Goal: Transaction & Acquisition: Purchase product/service

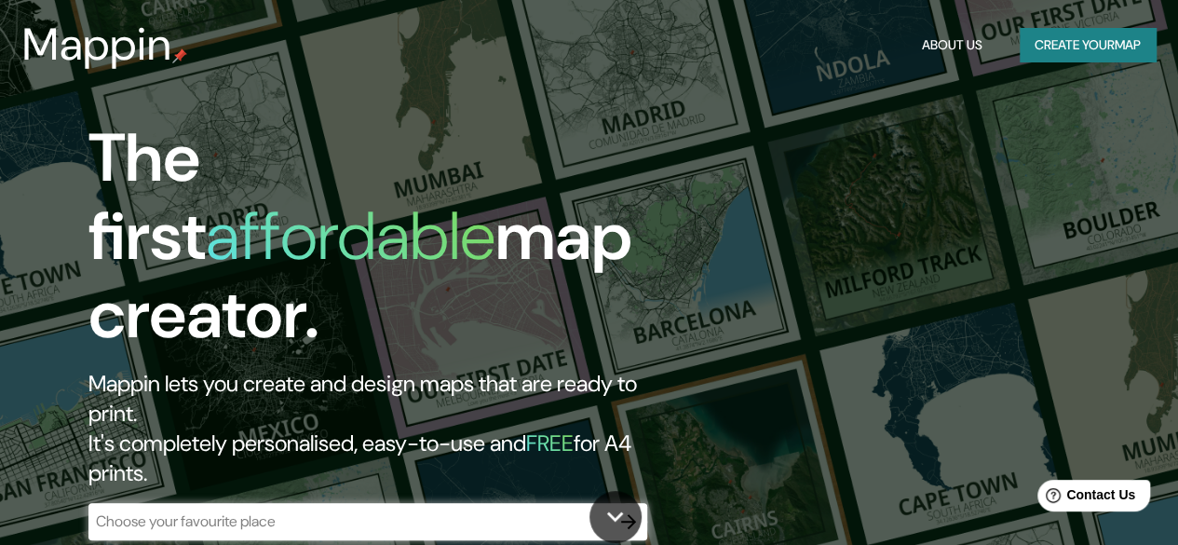
click at [330, 503] on div "​" at bounding box center [367, 521] width 559 height 37
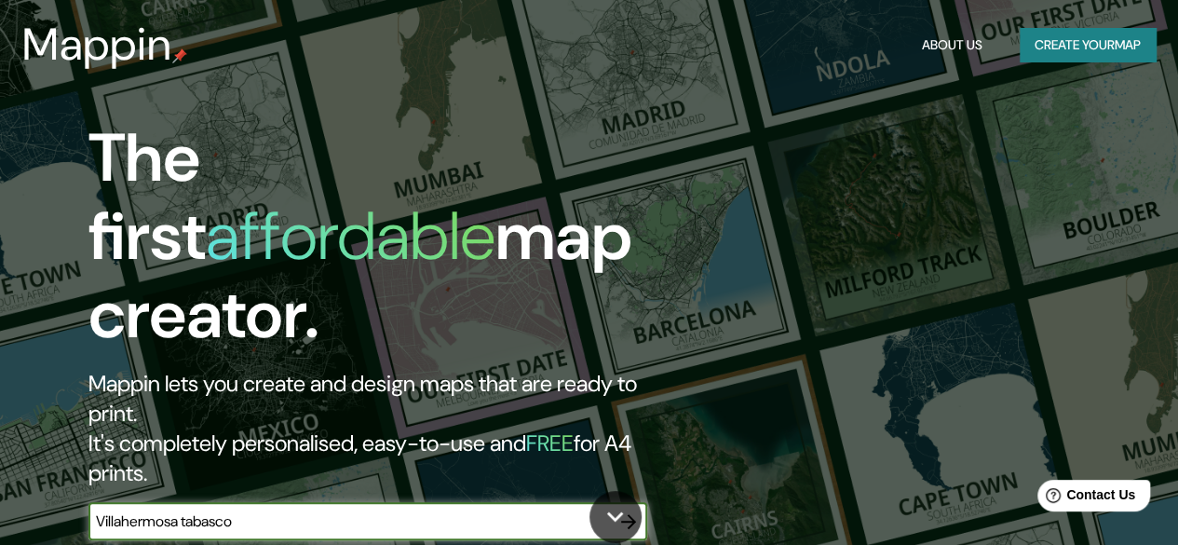
type input "Villahermosa tabasco"
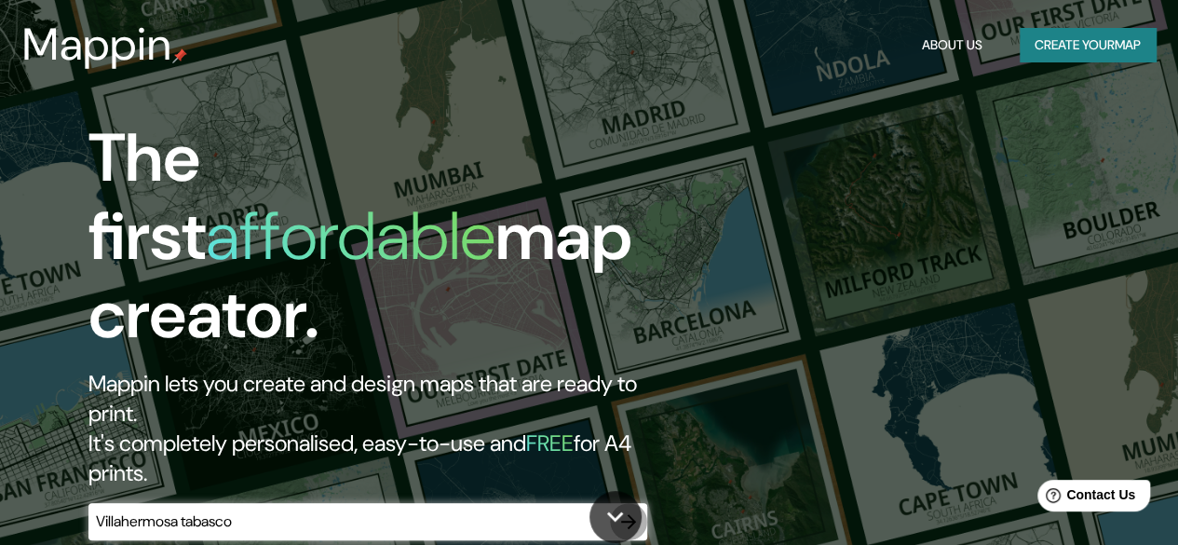
click at [627, 510] on icon "button" at bounding box center [628, 521] width 22 height 22
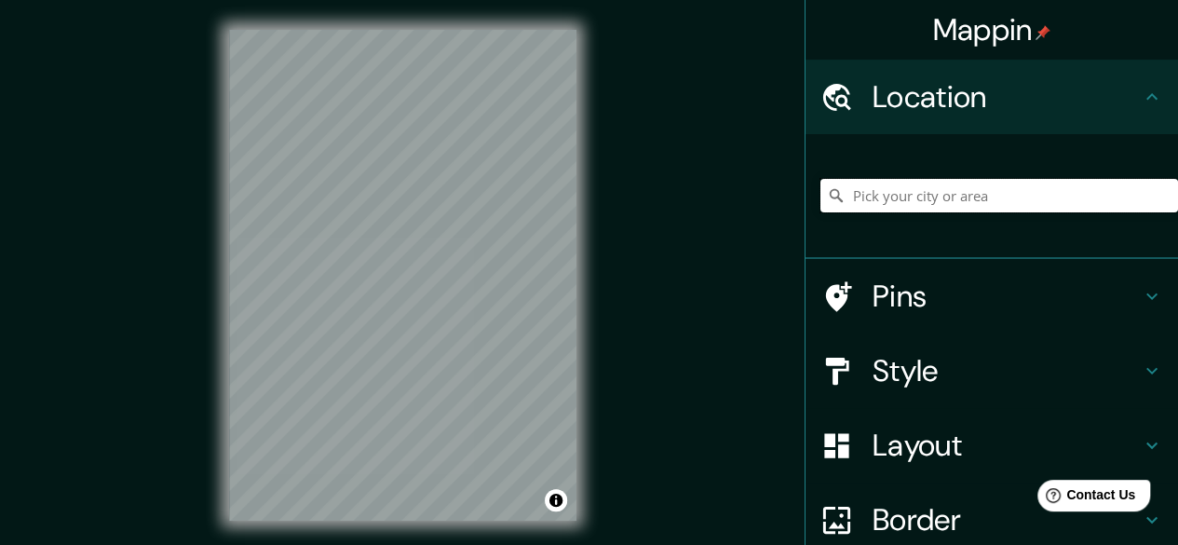
click at [957, 206] on input "Pick your city or area" at bounding box center [999, 196] width 358 height 34
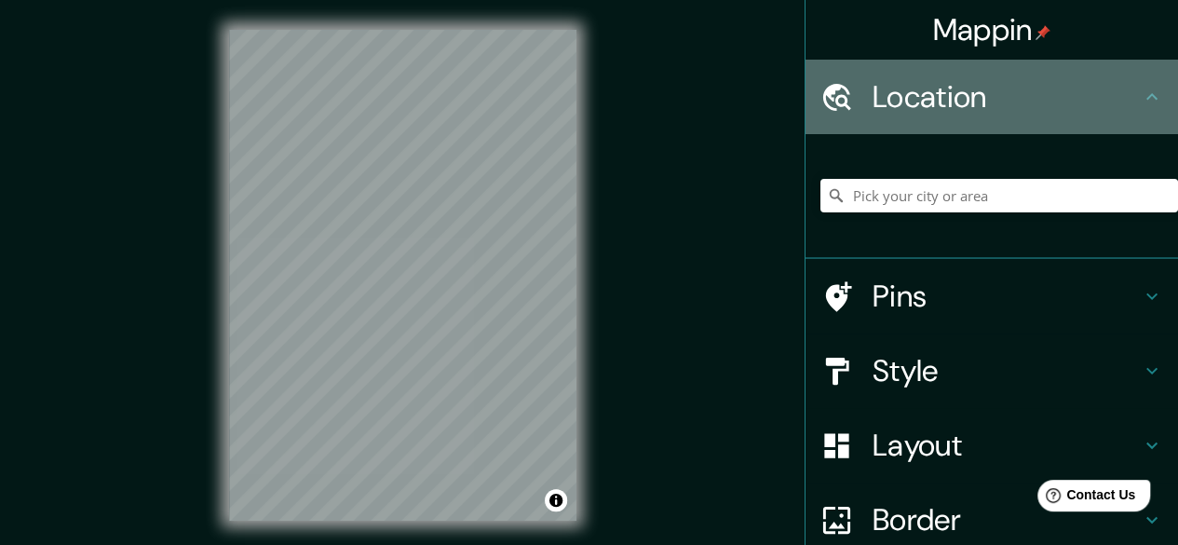
click at [966, 87] on h4 "Location" at bounding box center [1007, 96] width 268 height 37
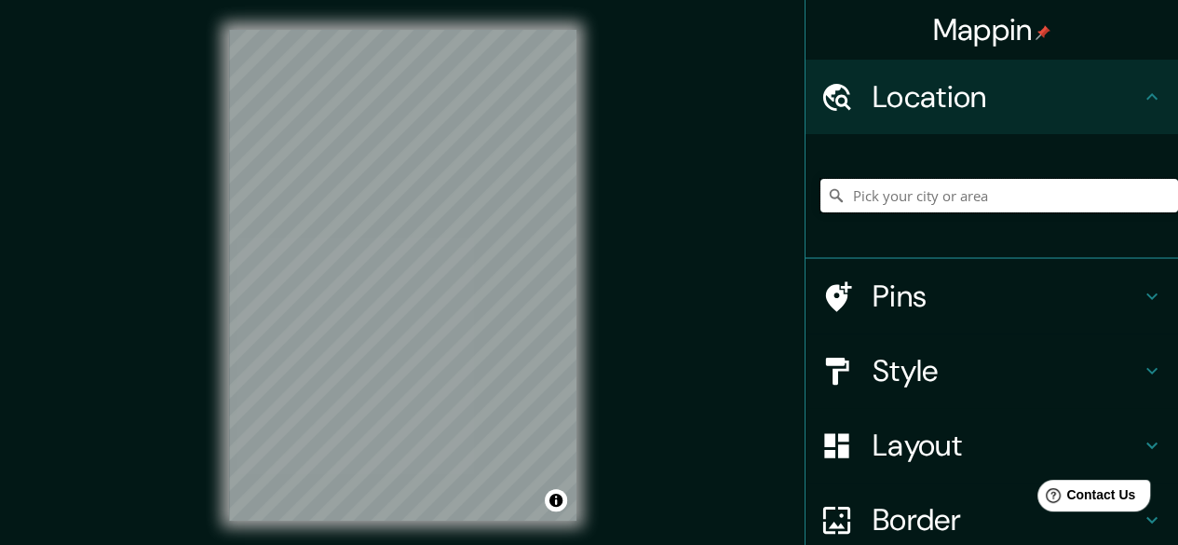
click at [893, 185] on input "Pick your city or area" at bounding box center [999, 196] width 358 height 34
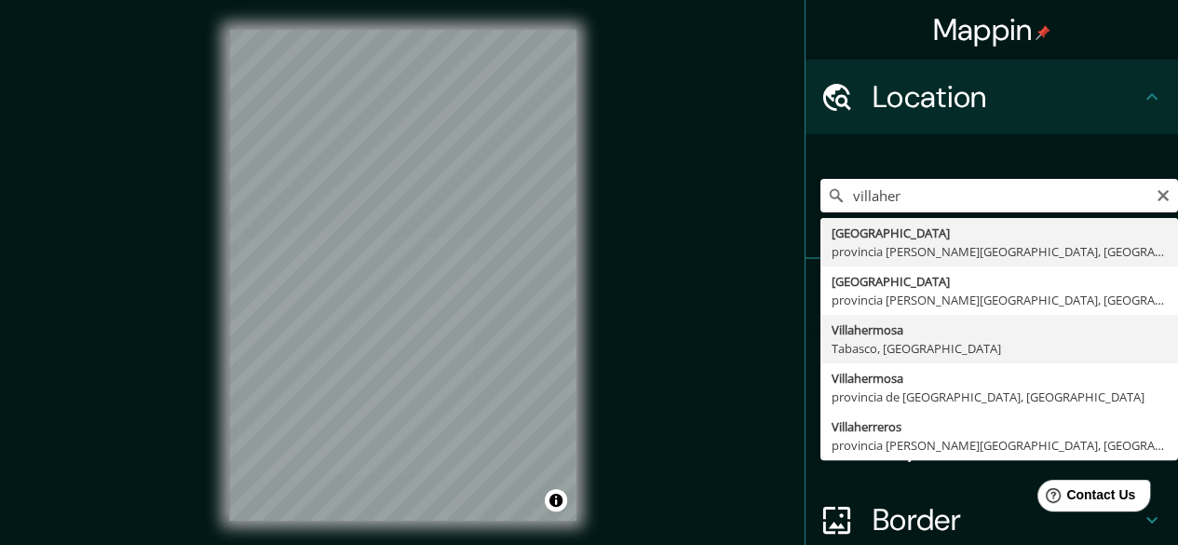
type input "Villahermosa, [GEOGRAPHIC_DATA], [GEOGRAPHIC_DATA]"
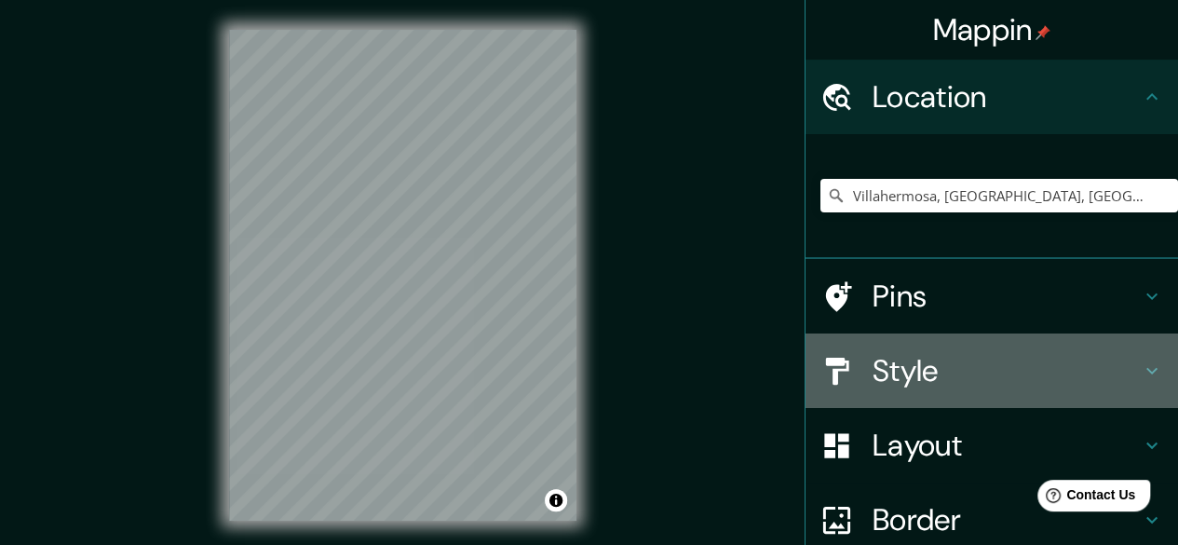
click at [898, 386] on h4 "Style" at bounding box center [1007, 370] width 268 height 37
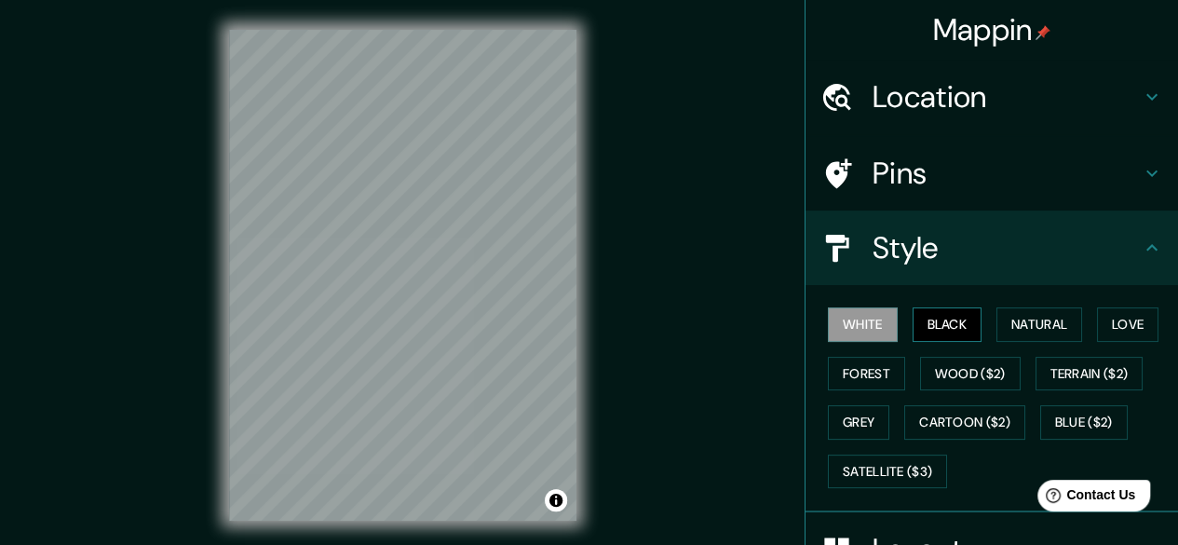
click at [923, 306] on div "White Black Natural Love Forest Wood ($2) Terrain ($2) Grey Cartoon ($2) Blue (…" at bounding box center [999, 398] width 358 height 196
click at [923, 307] on button "Black" at bounding box center [948, 324] width 70 height 34
click at [1038, 335] on button "Natural" at bounding box center [1039, 324] width 86 height 34
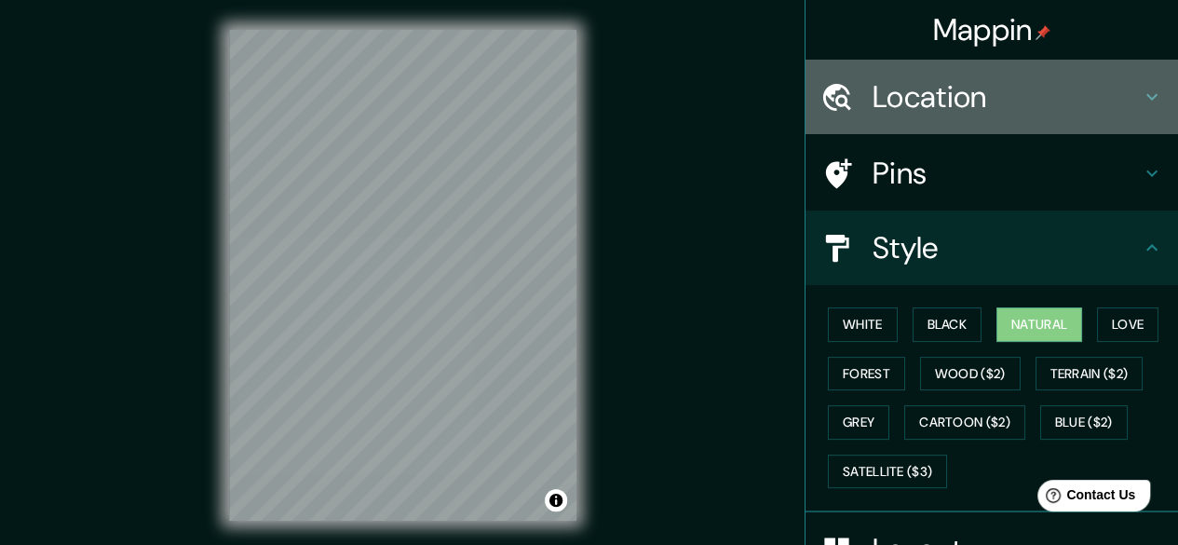
click at [932, 113] on h4 "Location" at bounding box center [1007, 96] width 268 height 37
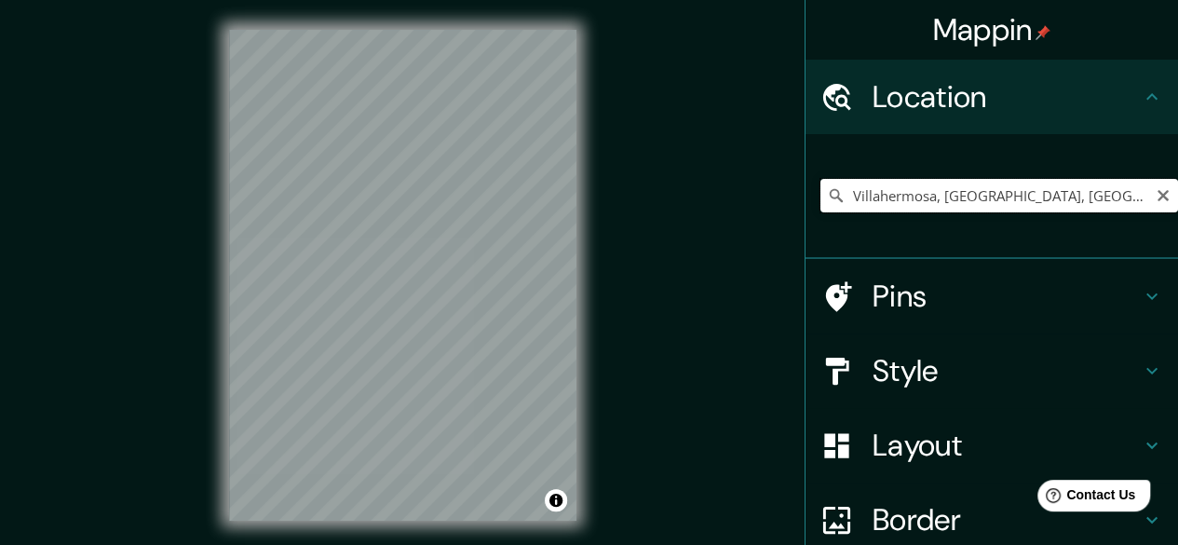
click at [1079, 186] on input "Villahermosa, [GEOGRAPHIC_DATA], [GEOGRAPHIC_DATA]" at bounding box center [999, 196] width 358 height 34
click at [894, 385] on h4 "Style" at bounding box center [1007, 370] width 268 height 37
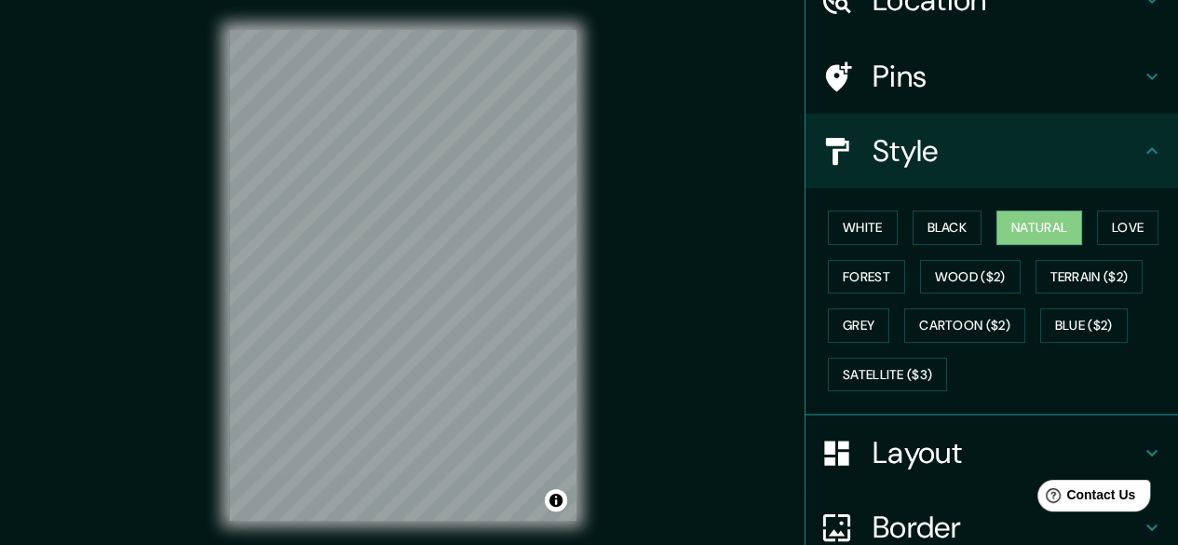
scroll to position [78, 0]
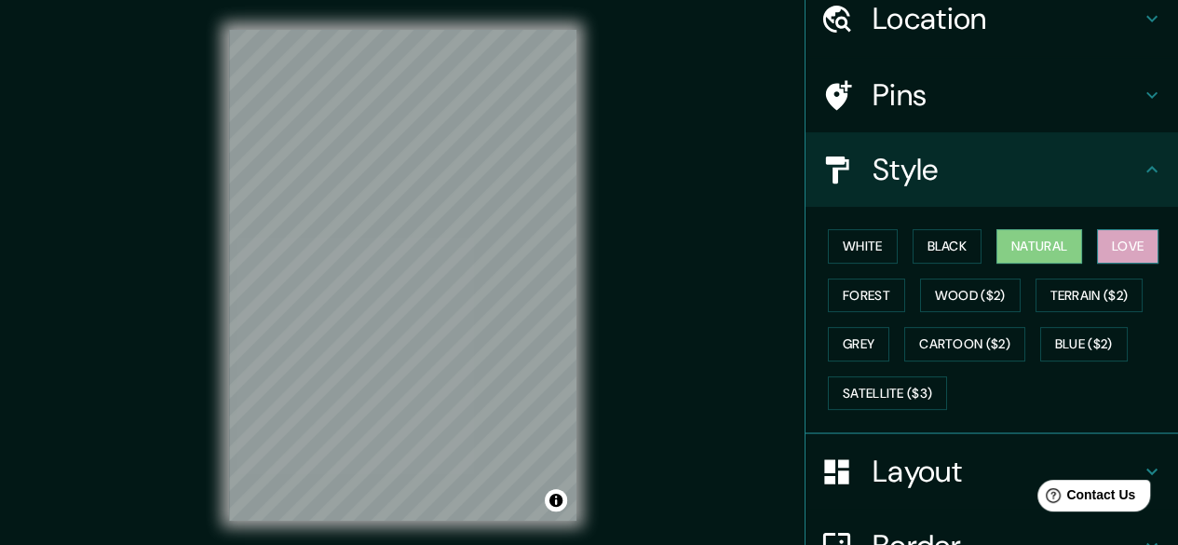
click at [1134, 244] on button "Love" at bounding box center [1127, 246] width 61 height 34
click at [865, 288] on button "Forest" at bounding box center [866, 295] width 77 height 34
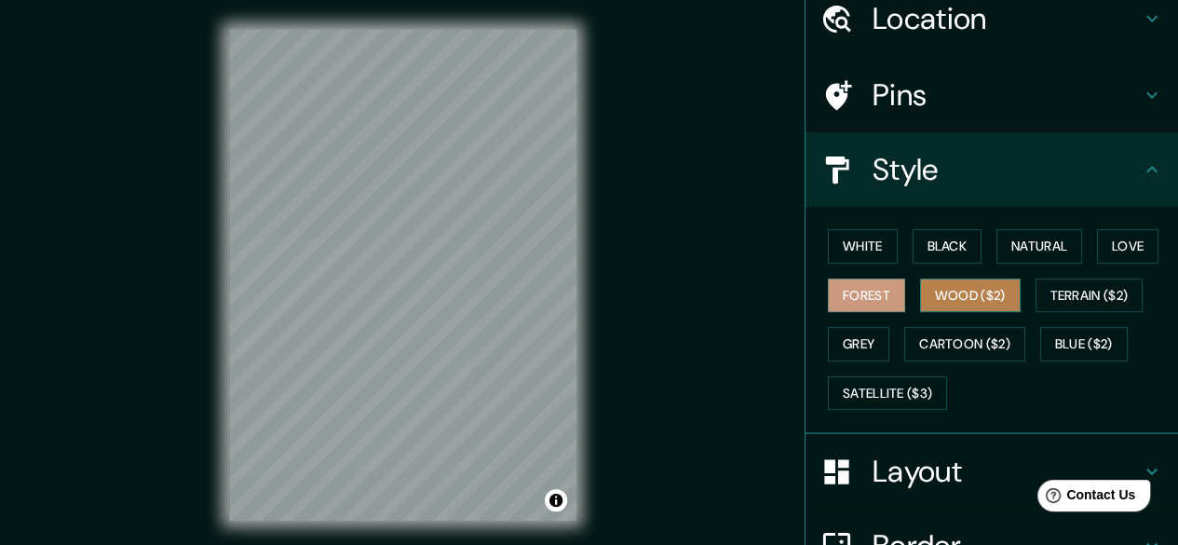
click at [942, 288] on button "Wood ($2)" at bounding box center [970, 295] width 101 height 34
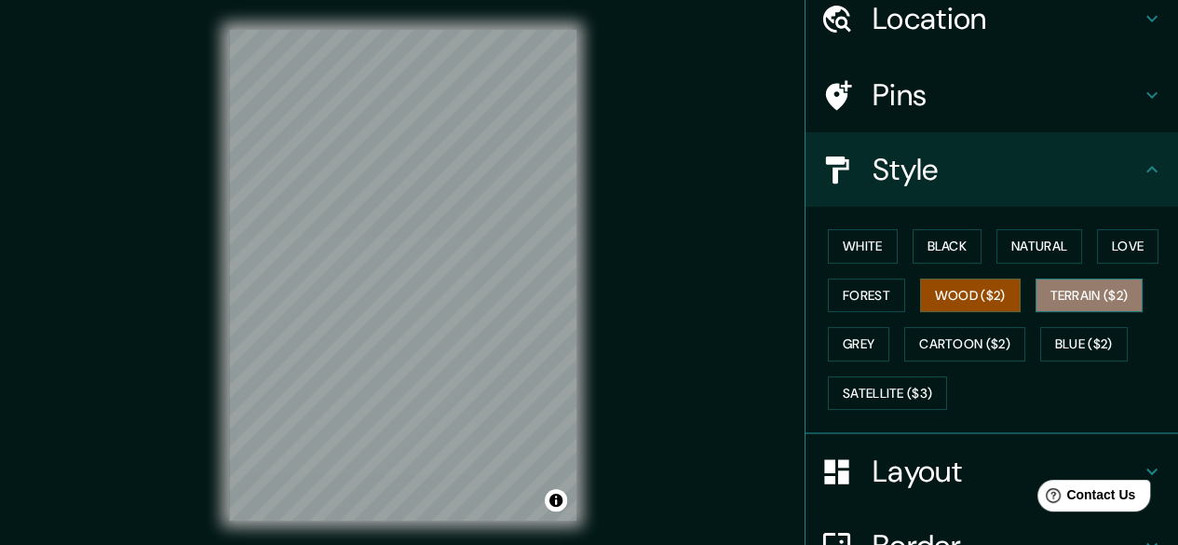
click at [1104, 300] on button "Terrain ($2)" at bounding box center [1089, 295] width 108 height 34
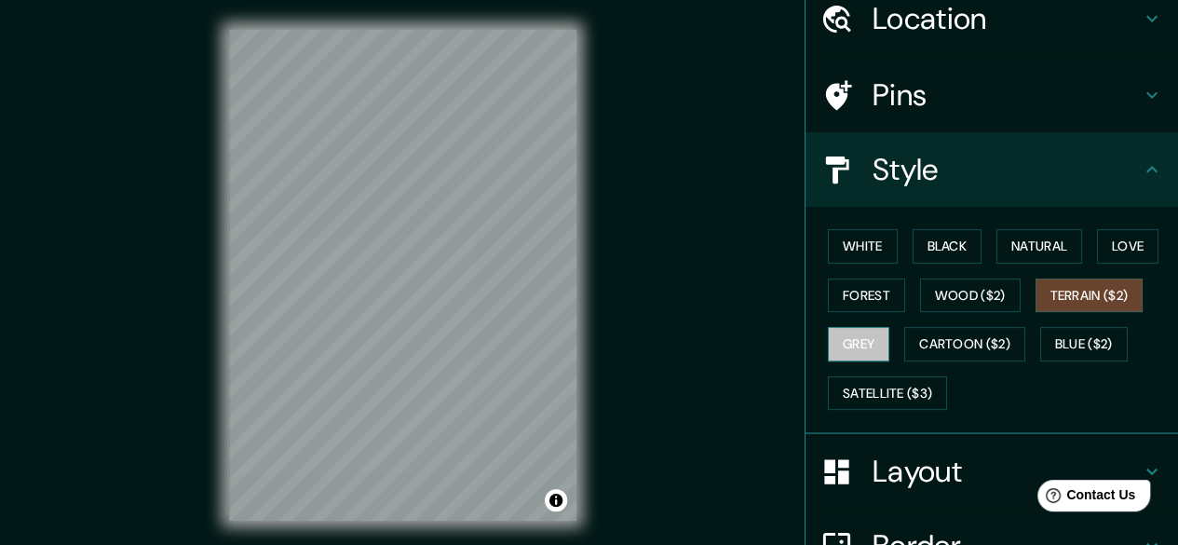
click at [844, 332] on button "Grey" at bounding box center [858, 344] width 61 height 34
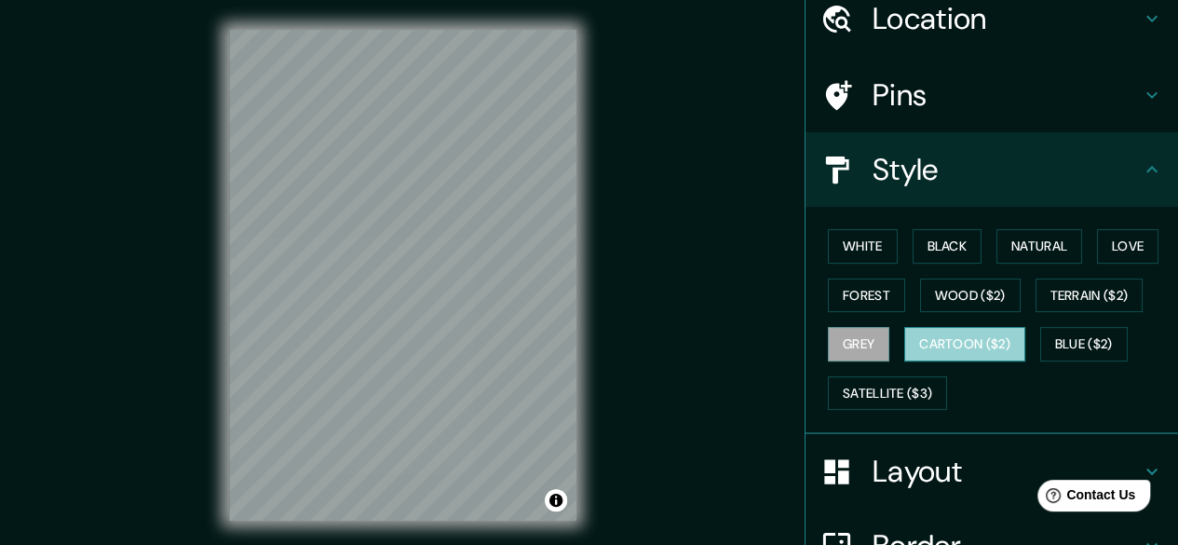
click at [931, 341] on button "Cartoon ($2)" at bounding box center [964, 344] width 121 height 34
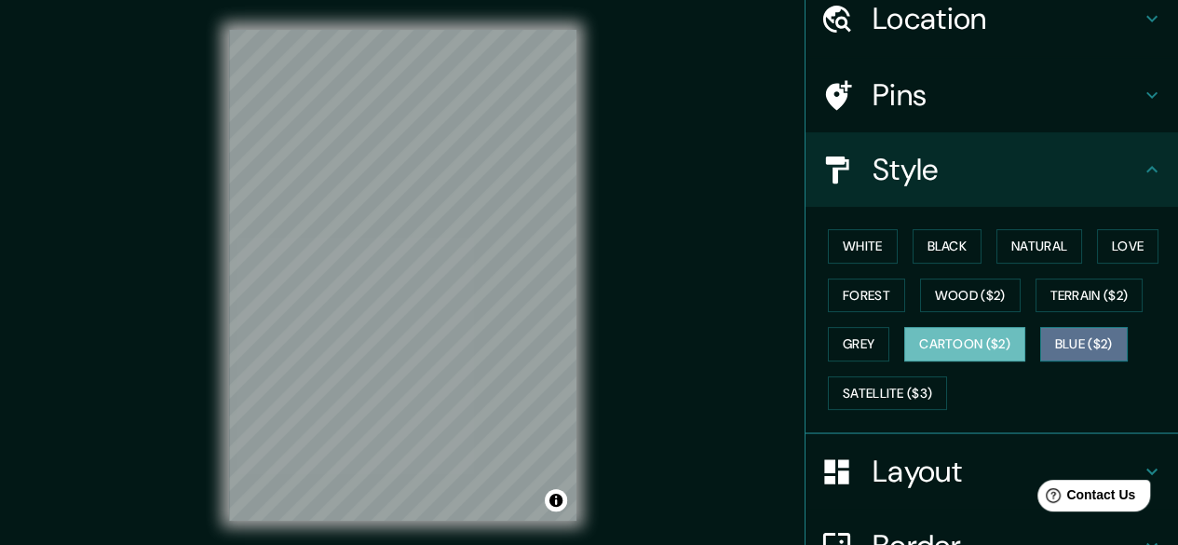
click at [1084, 355] on button "Blue ($2)" at bounding box center [1084, 344] width 88 height 34
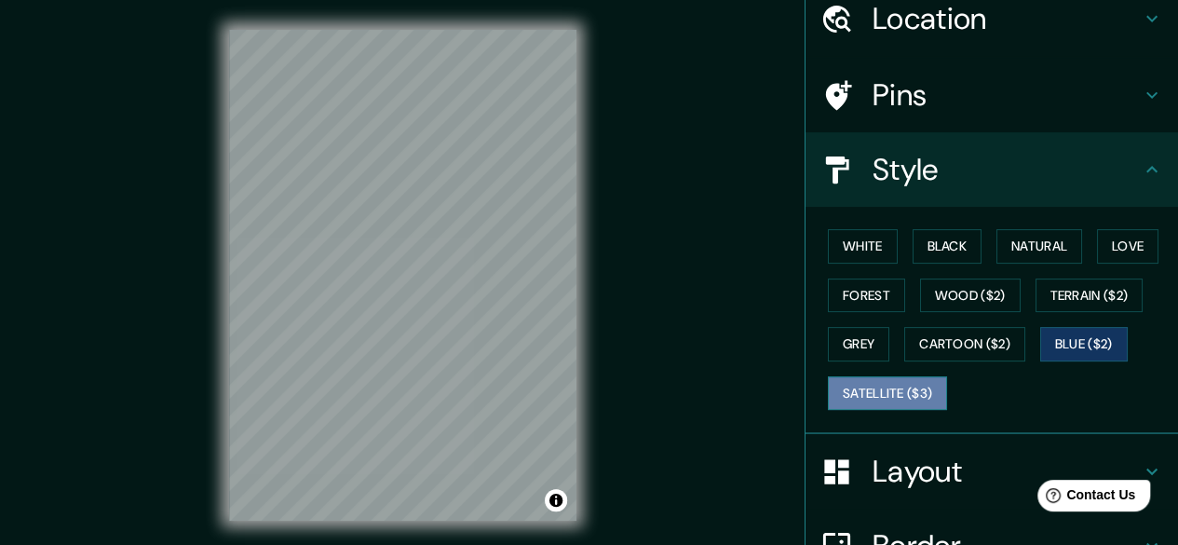
click at [884, 393] on button "Satellite ($3)" at bounding box center [887, 393] width 119 height 34
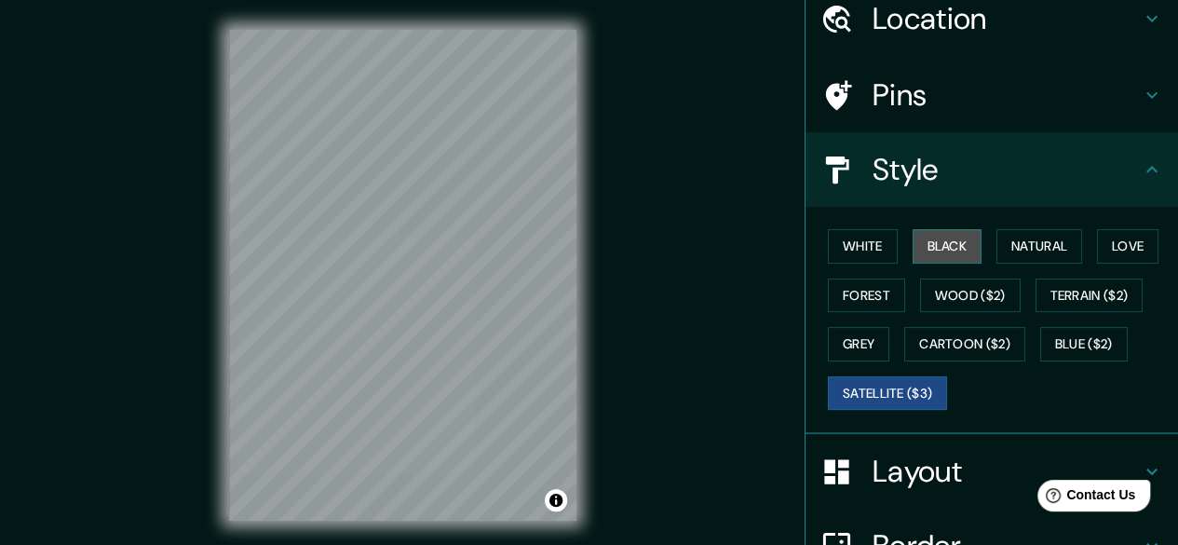
click at [922, 252] on button "Black" at bounding box center [948, 246] width 70 height 34
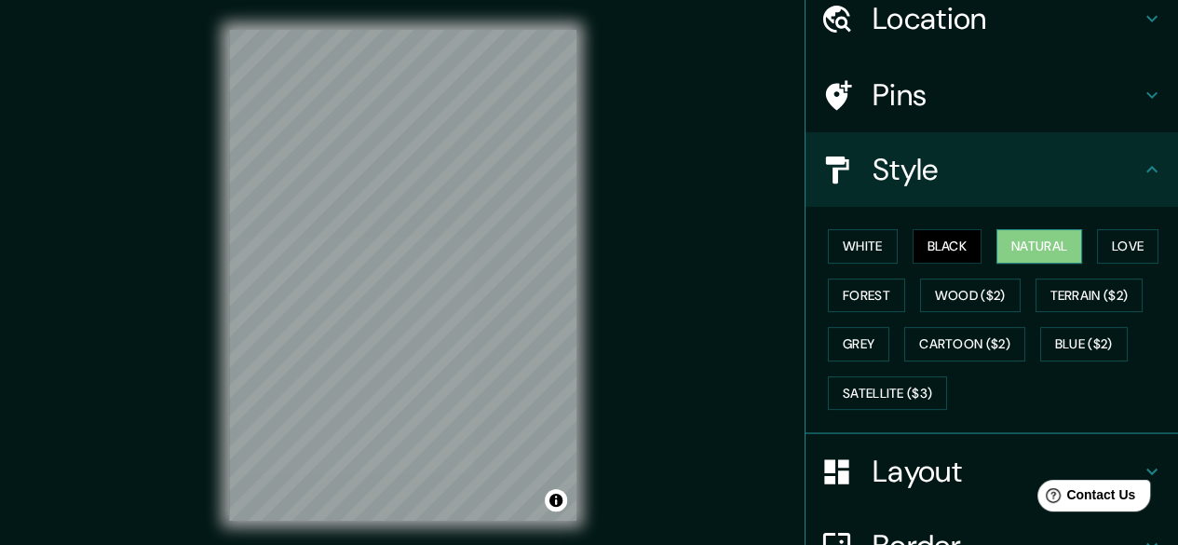
click at [1052, 248] on button "Natural" at bounding box center [1039, 246] width 86 height 34
click at [1141, 254] on button "Love" at bounding box center [1127, 246] width 61 height 34
click at [1049, 241] on button "Natural" at bounding box center [1039, 246] width 86 height 34
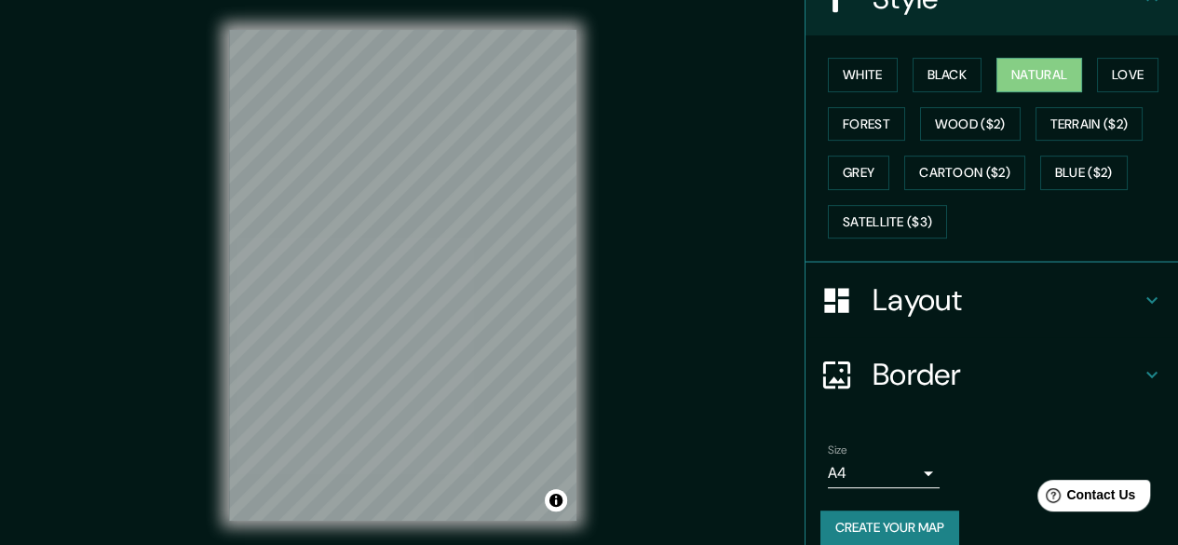
scroll to position [268, 0]
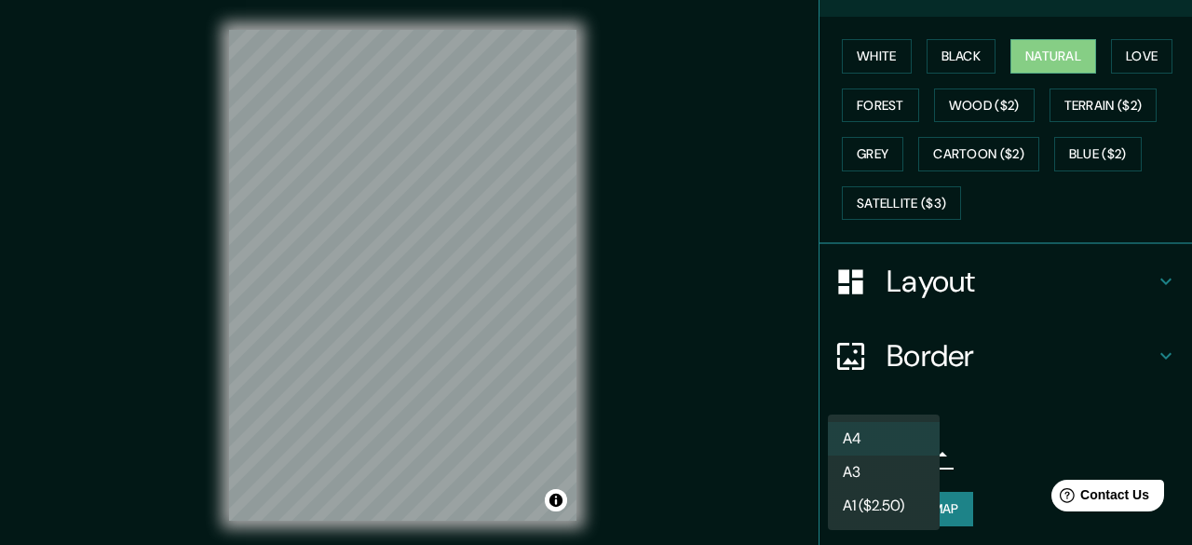
click at [919, 440] on body "Mappin Location [GEOGRAPHIC_DATA], [GEOGRAPHIC_DATA], [GEOGRAPHIC_DATA] Pins St…" at bounding box center [596, 272] width 1192 height 545
click at [905, 474] on li "A3" at bounding box center [884, 472] width 112 height 34
click at [888, 449] on body "Mappin Location [GEOGRAPHIC_DATA], [GEOGRAPHIC_DATA], [GEOGRAPHIC_DATA] Pins St…" at bounding box center [596, 272] width 1192 height 545
click at [904, 440] on li "A4" at bounding box center [884, 439] width 112 height 34
type input "single"
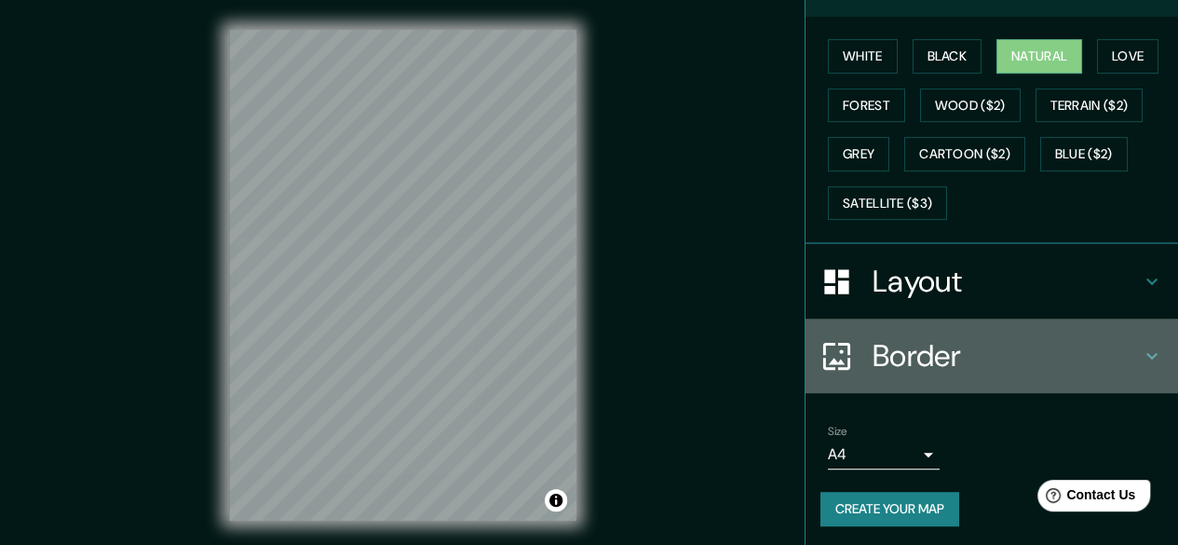
click at [907, 359] on h4 "Border" at bounding box center [1007, 355] width 268 height 37
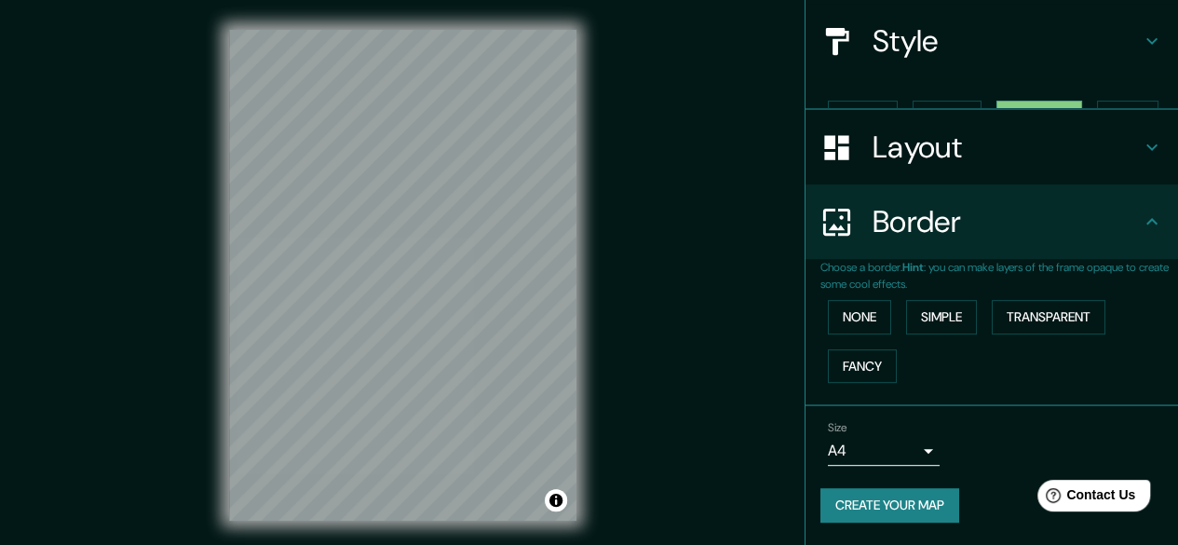
scroll to position [173, 0]
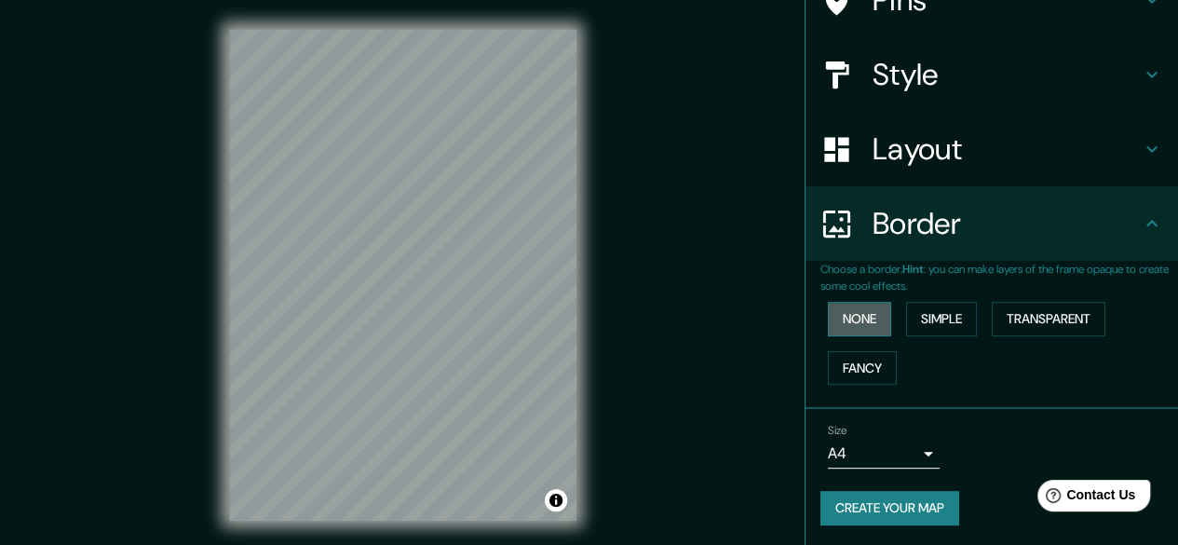
click at [860, 326] on button "None" at bounding box center [859, 319] width 63 height 34
click at [859, 351] on button "Fancy" at bounding box center [862, 368] width 69 height 34
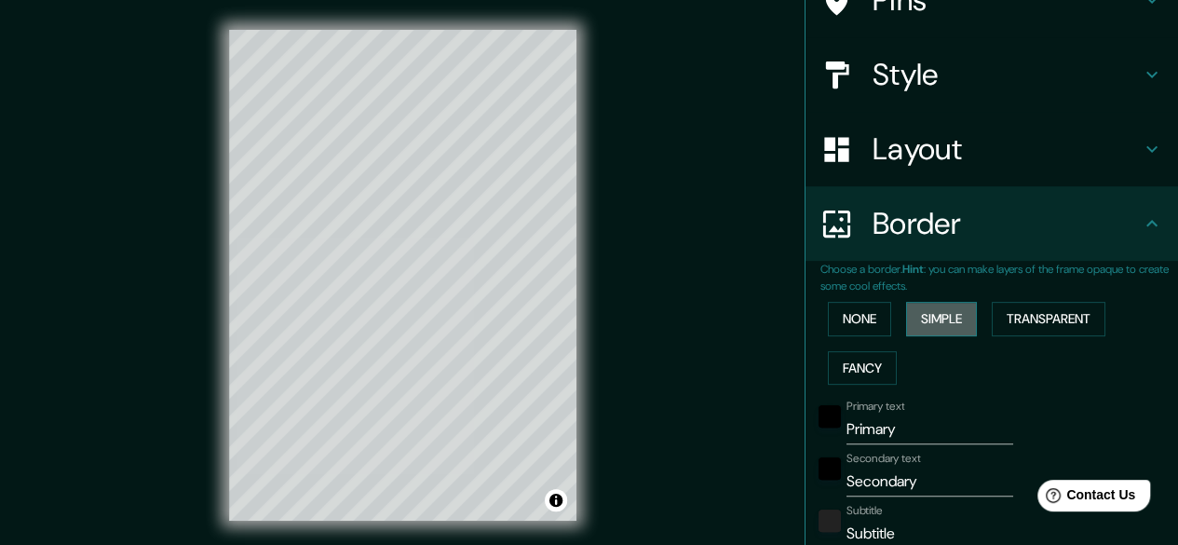
click at [937, 319] on button "Simple" at bounding box center [941, 319] width 71 height 34
click at [1013, 322] on button "Transparent" at bounding box center [1049, 319] width 114 height 34
click at [848, 318] on button "None" at bounding box center [859, 319] width 63 height 34
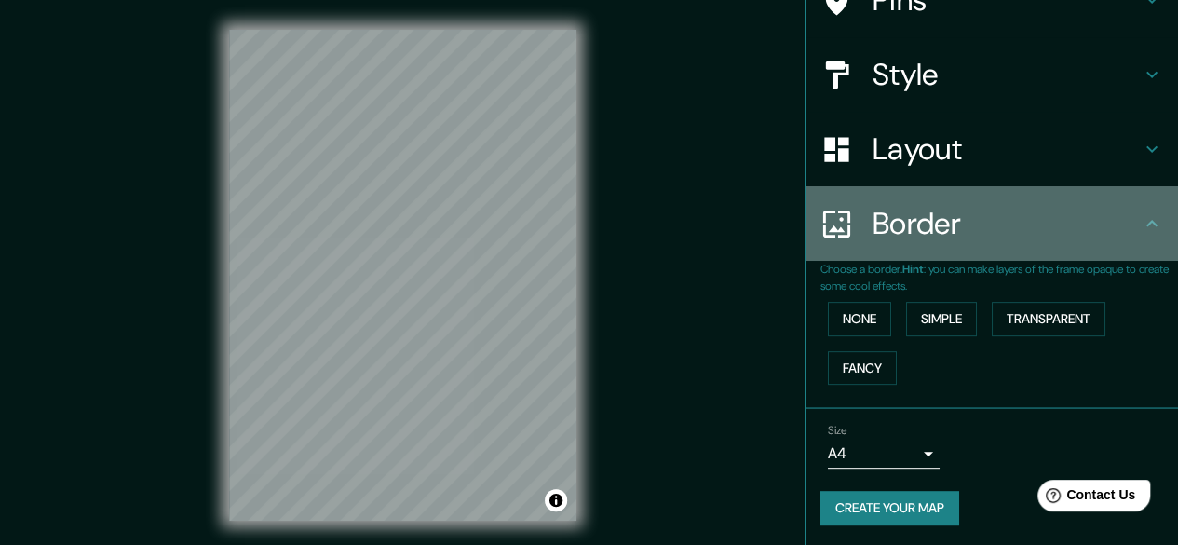
click at [1097, 210] on h4 "Border" at bounding box center [1007, 223] width 268 height 37
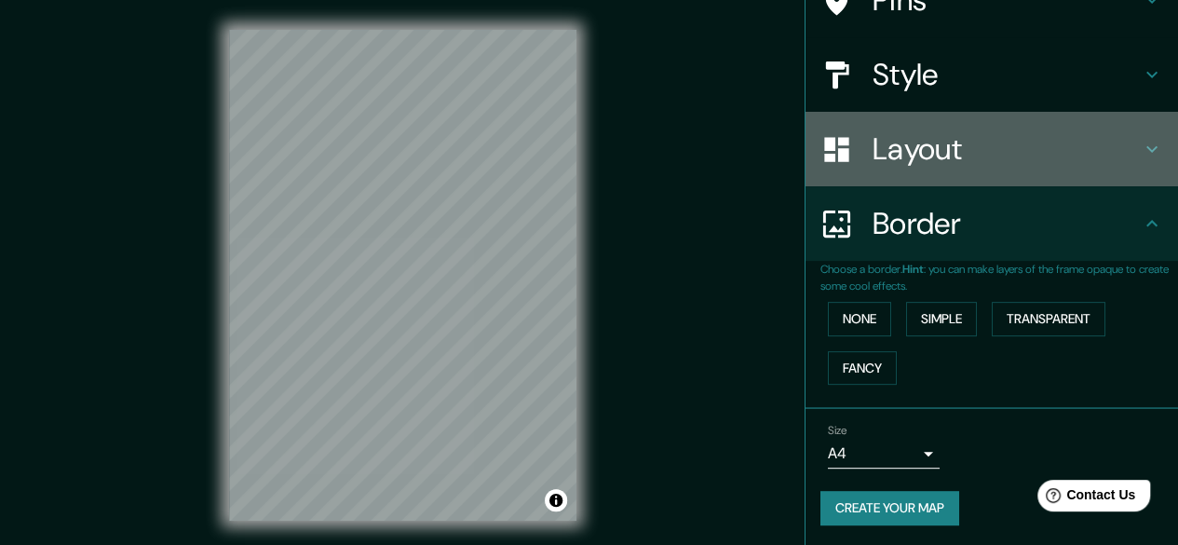
drag, startPoint x: 1037, startPoint y: 170, endPoint x: 1028, endPoint y: 151, distance: 21.7
click at [1028, 151] on div "Layout" at bounding box center [991, 149] width 372 height 74
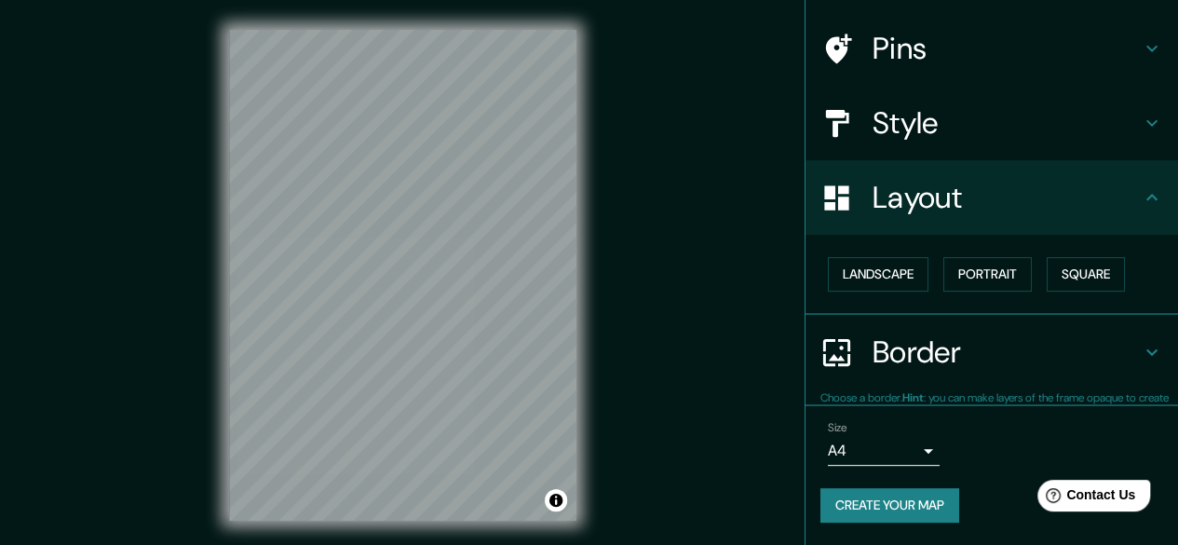
scroll to position [123, 0]
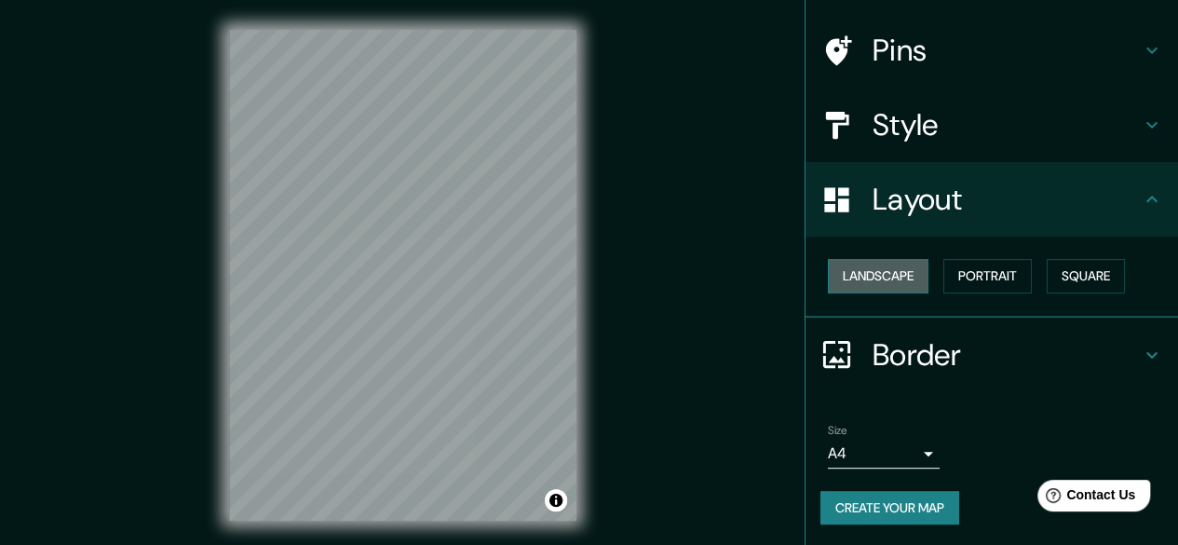
click at [874, 267] on button "Landscape" at bounding box center [878, 276] width 101 height 34
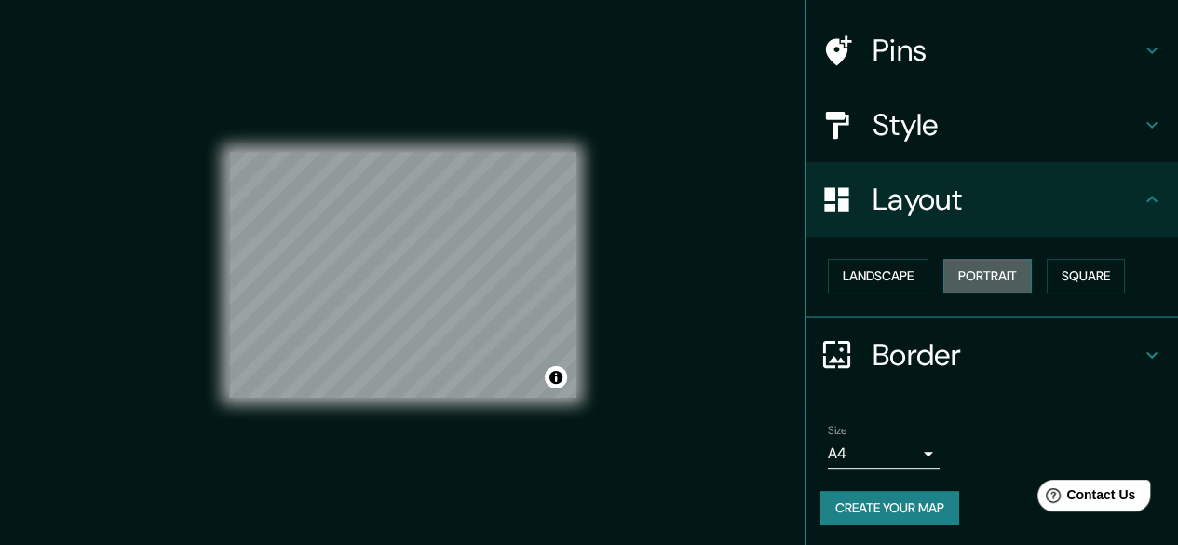
click at [985, 269] on button "Portrait" at bounding box center [987, 276] width 88 height 34
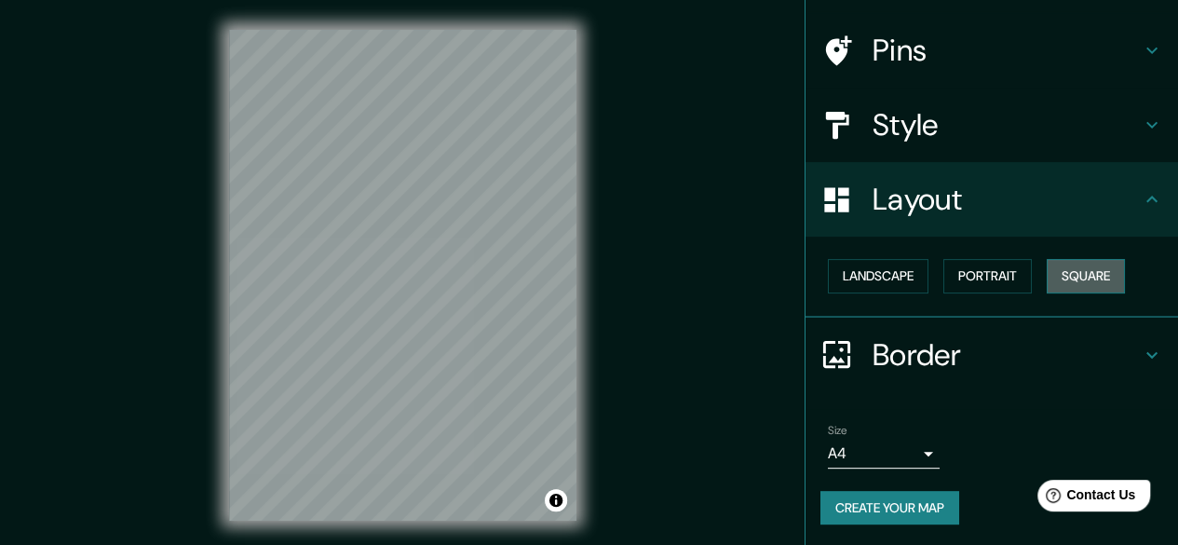
click at [1071, 274] on button "Square" at bounding box center [1086, 276] width 78 height 34
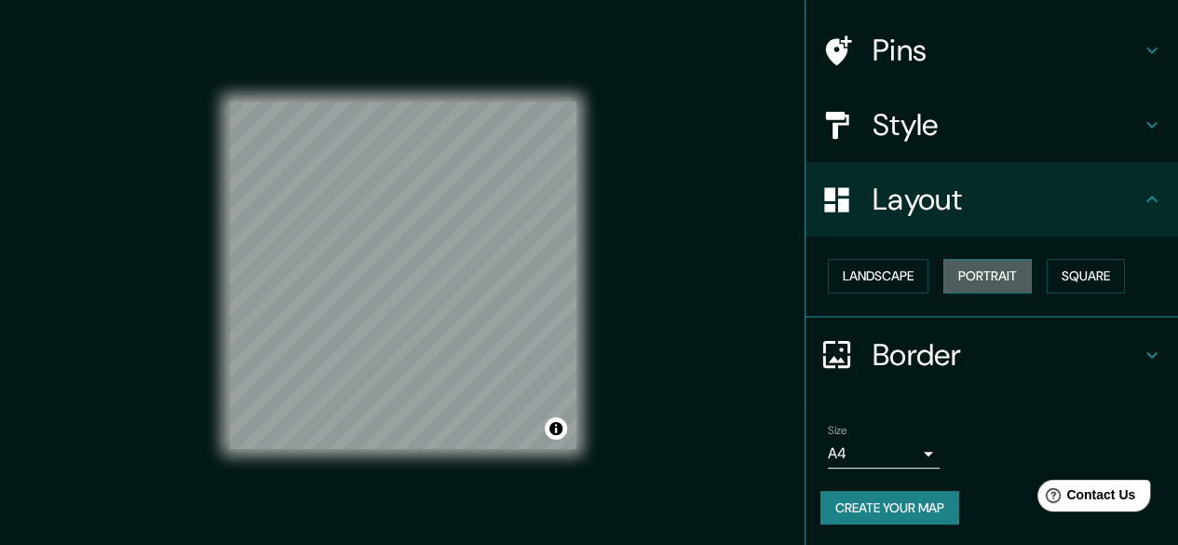
click at [943, 278] on button "Portrait" at bounding box center [987, 276] width 88 height 34
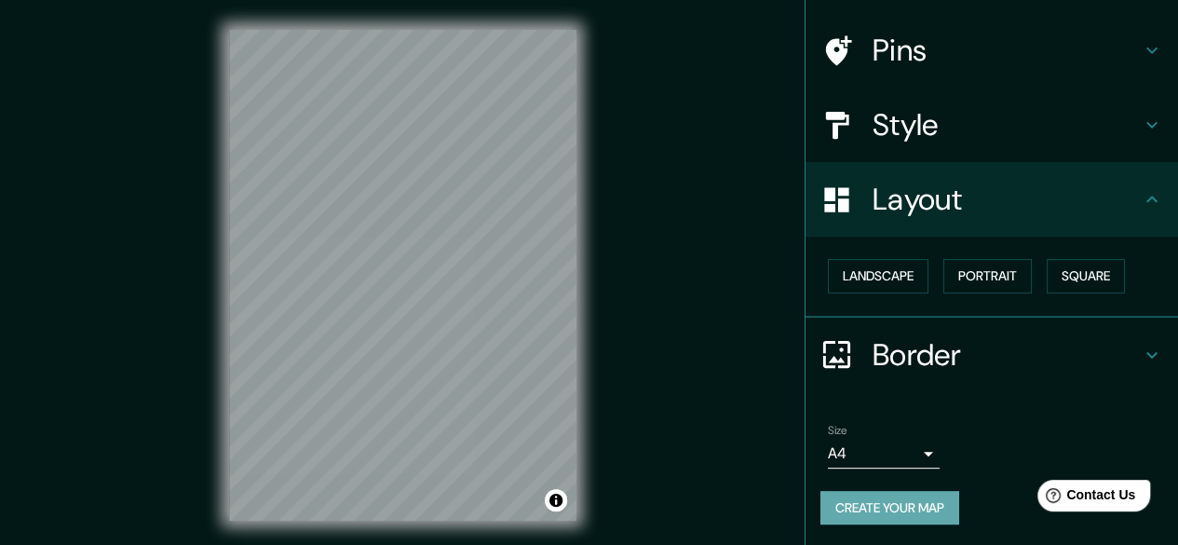
click at [885, 505] on button "Create your map" at bounding box center [889, 508] width 139 height 34
click at [875, 508] on button "Create your map" at bounding box center [889, 508] width 139 height 34
